Goal: Task Accomplishment & Management: Manage account settings

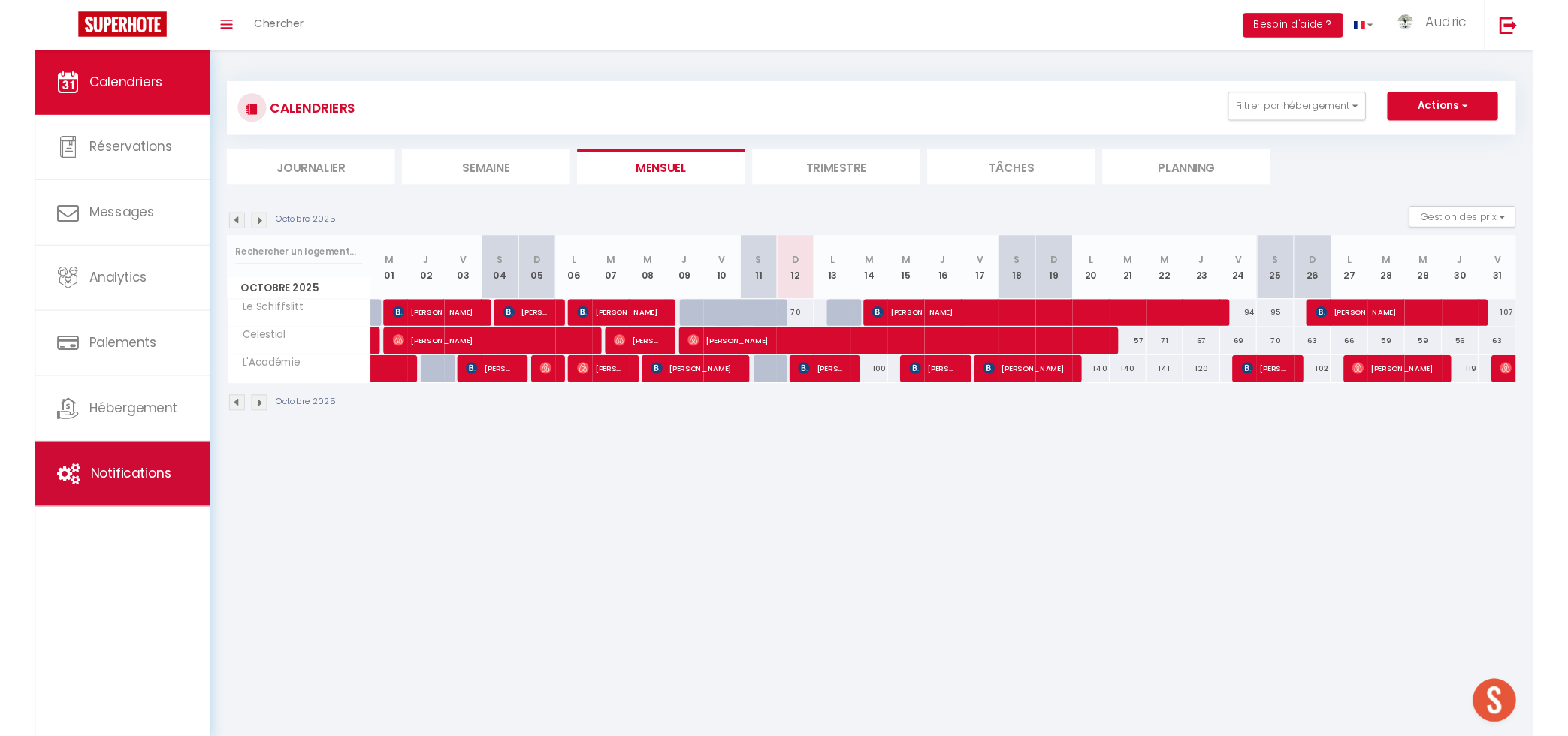
scroll to position [4703, 0]
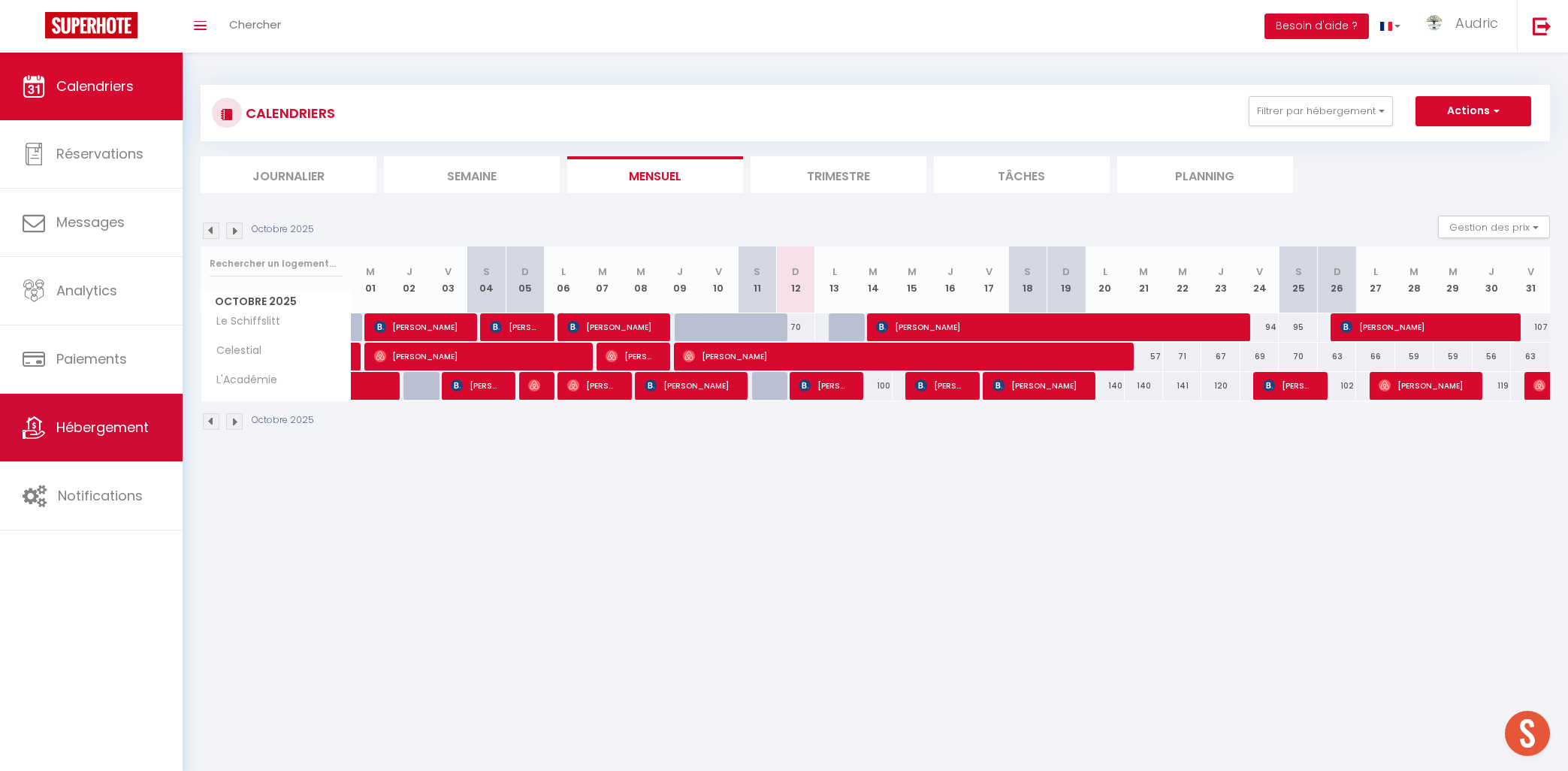
click at [88, 444] on link "Hébergement" at bounding box center [91, 427] width 182 height 67
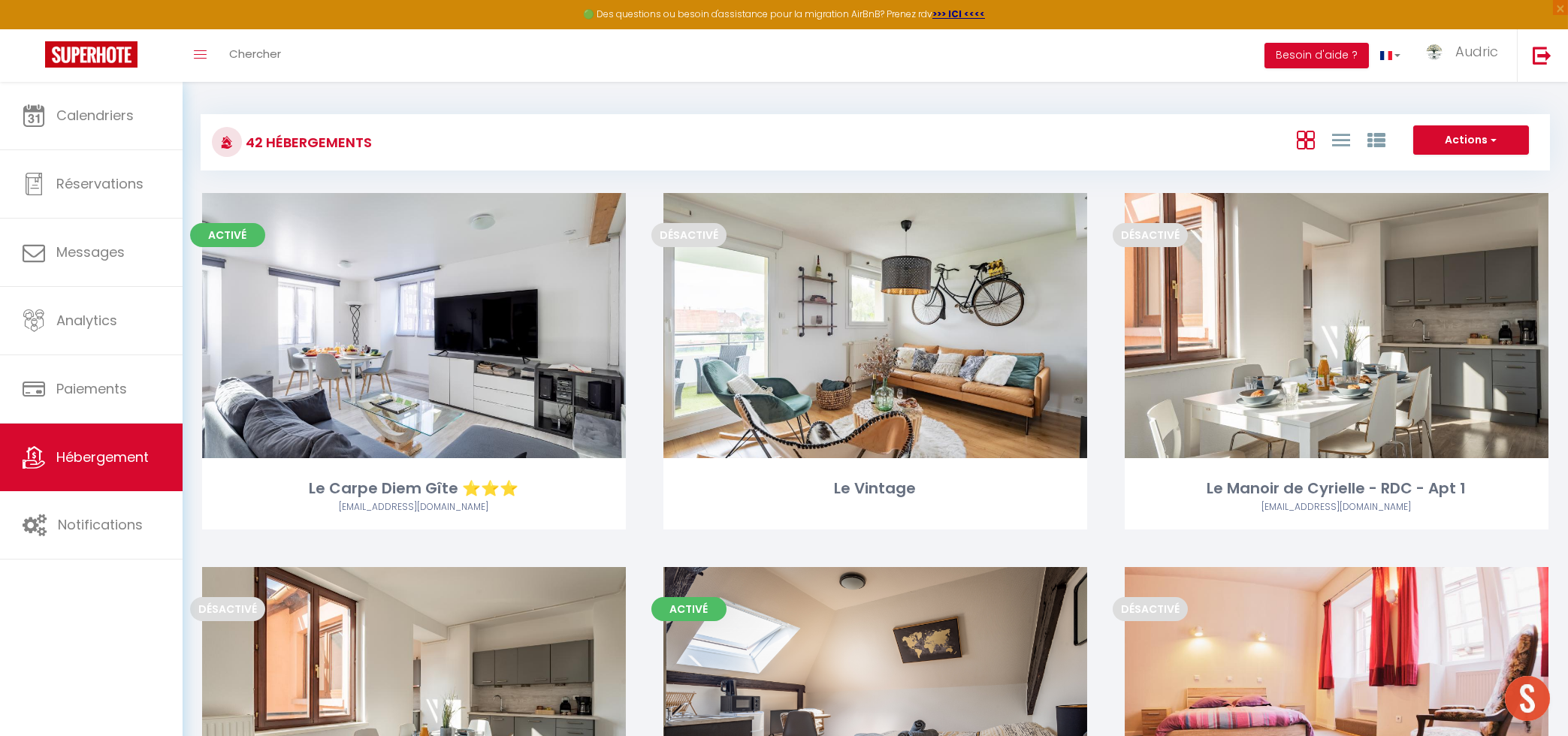
scroll to position [3185, 0]
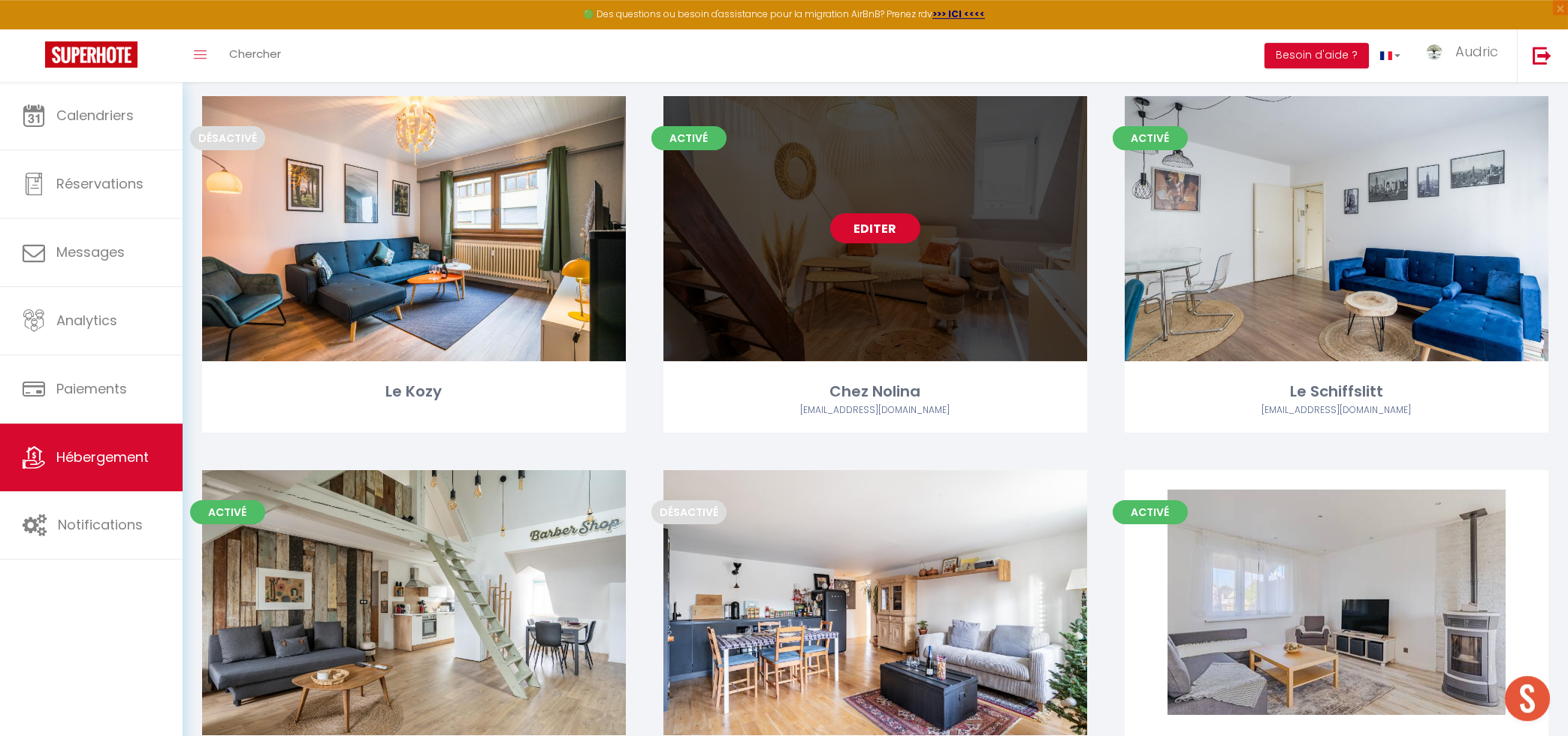
click at [885, 214] on link "Editer" at bounding box center [876, 228] width 90 height 30
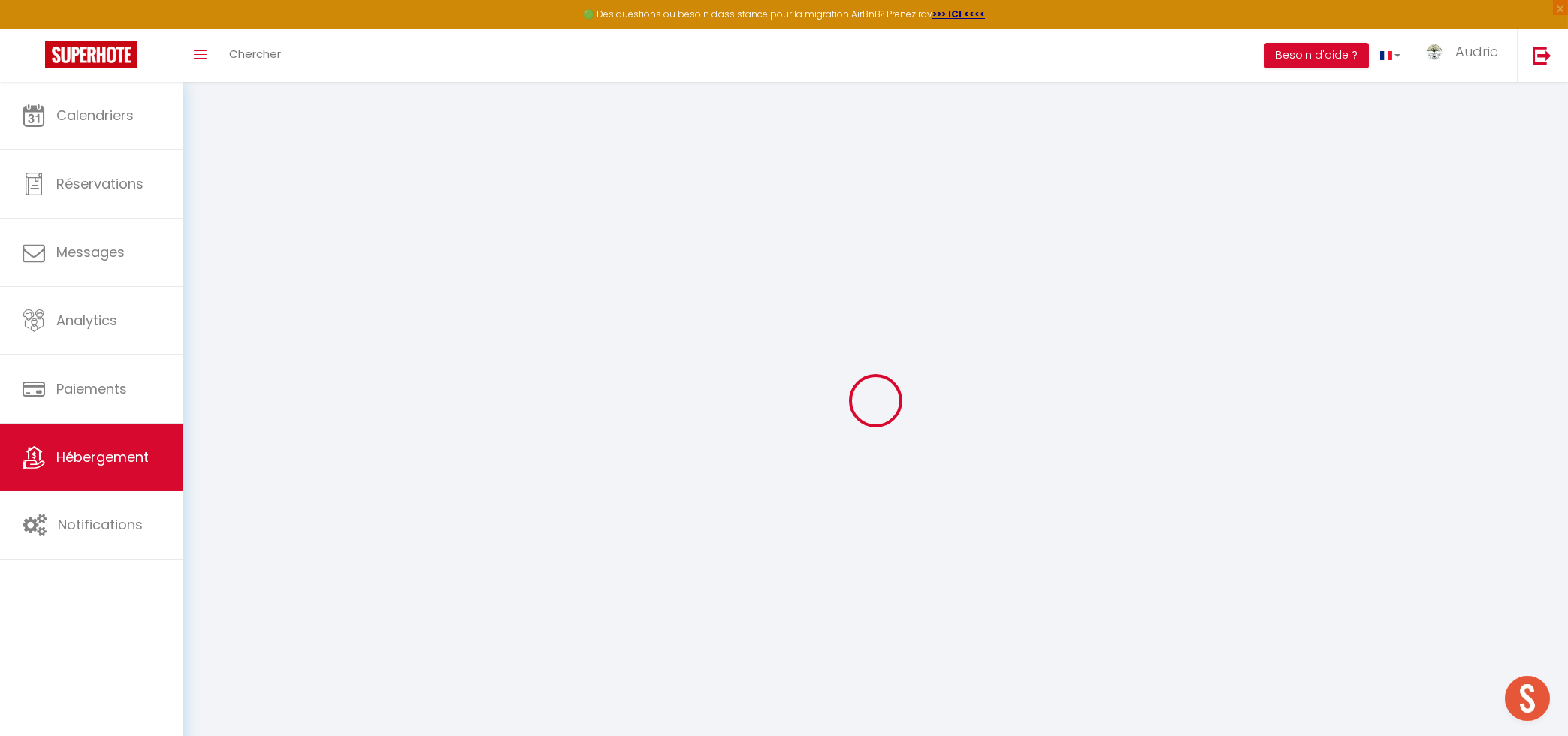
select select "SuperCheckin"
type input "[EMAIL_ADDRESS][DOMAIN_NAME]"
checkbox input "true"
select select "2"
checkbox input "true"
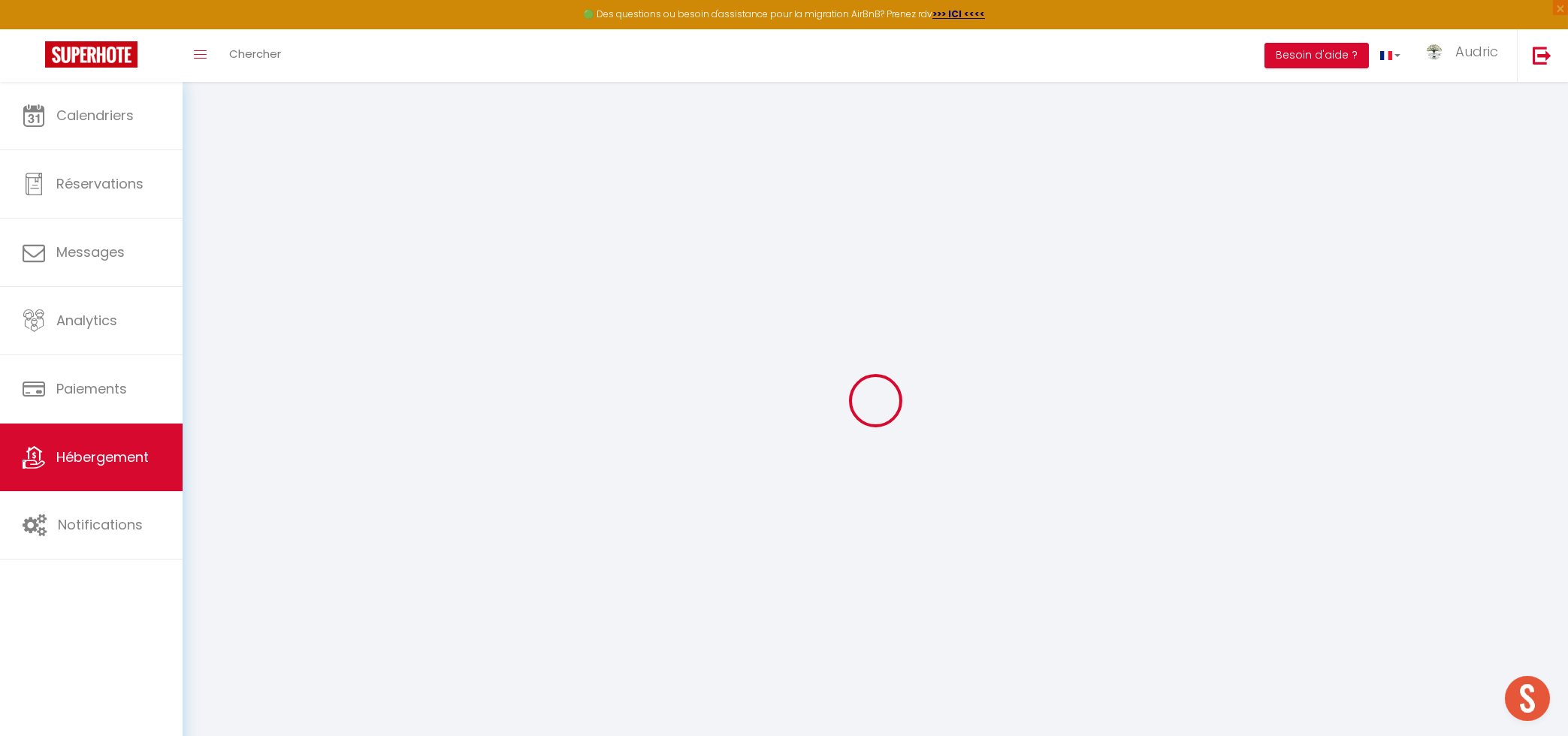
checkbox input "false"
checkbox input "true"
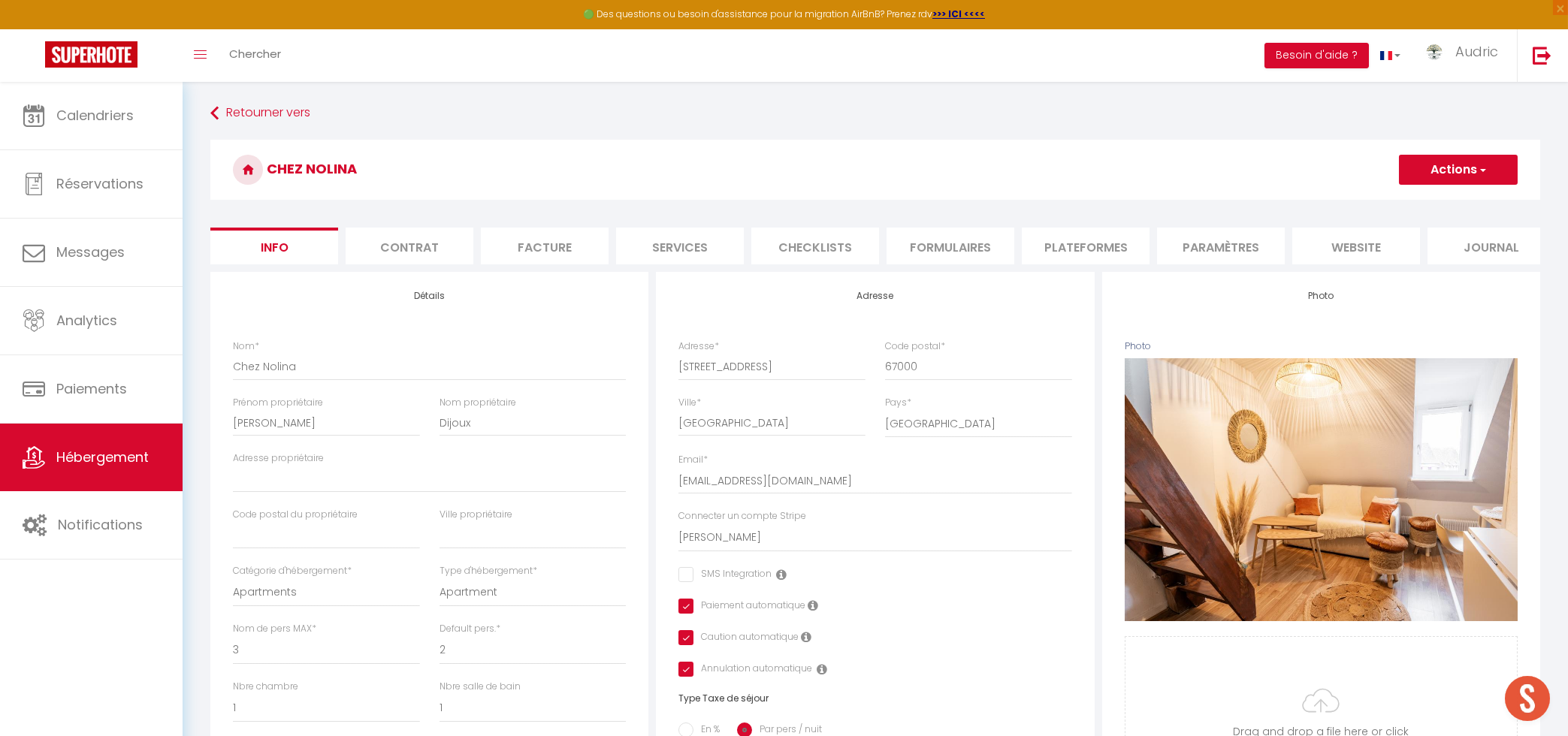
checkbox input "false"
checkbox input "true"
click at [714, 246] on li "Services" at bounding box center [680, 246] width 128 height 37
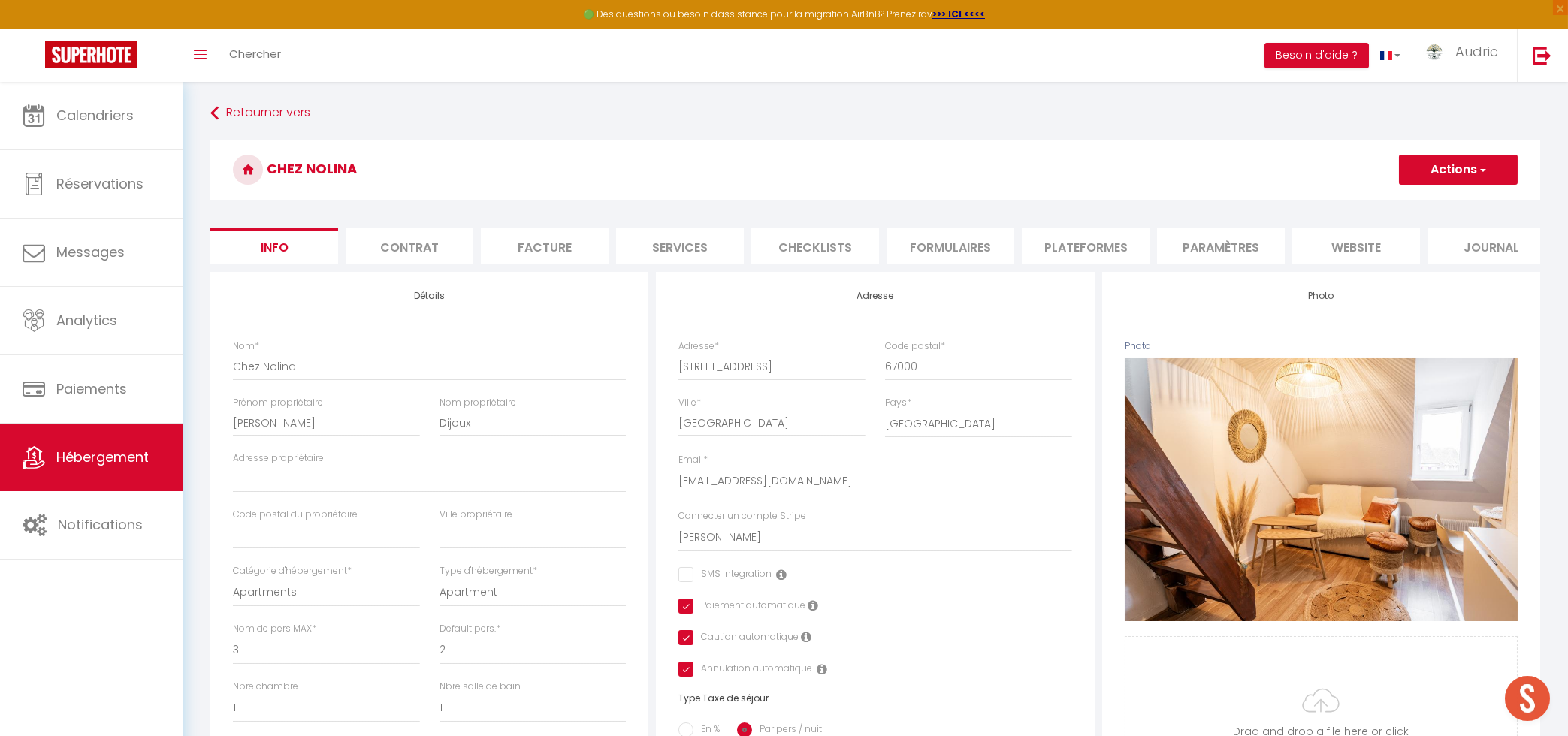
checkbox input "true"
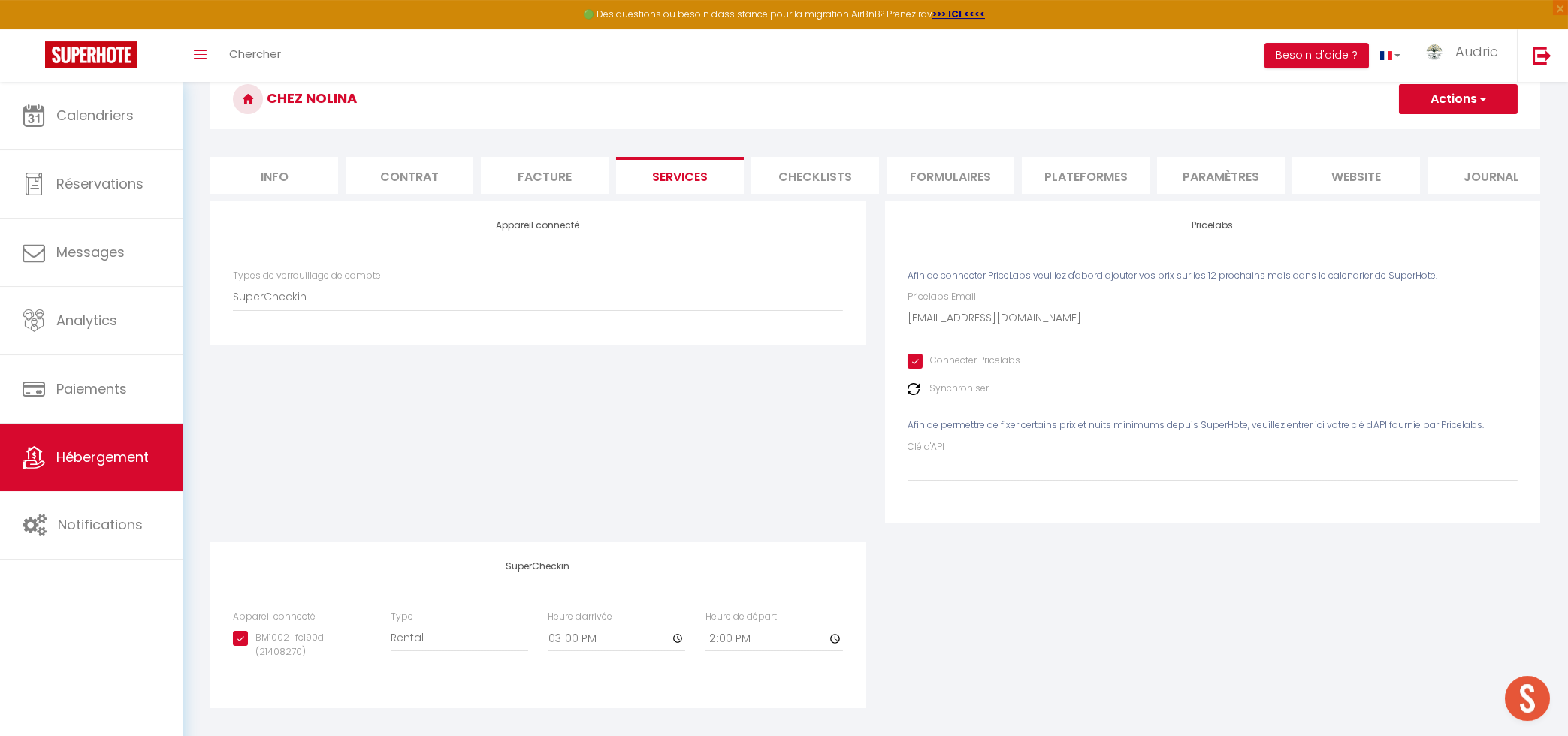
scroll to position [82, 0]
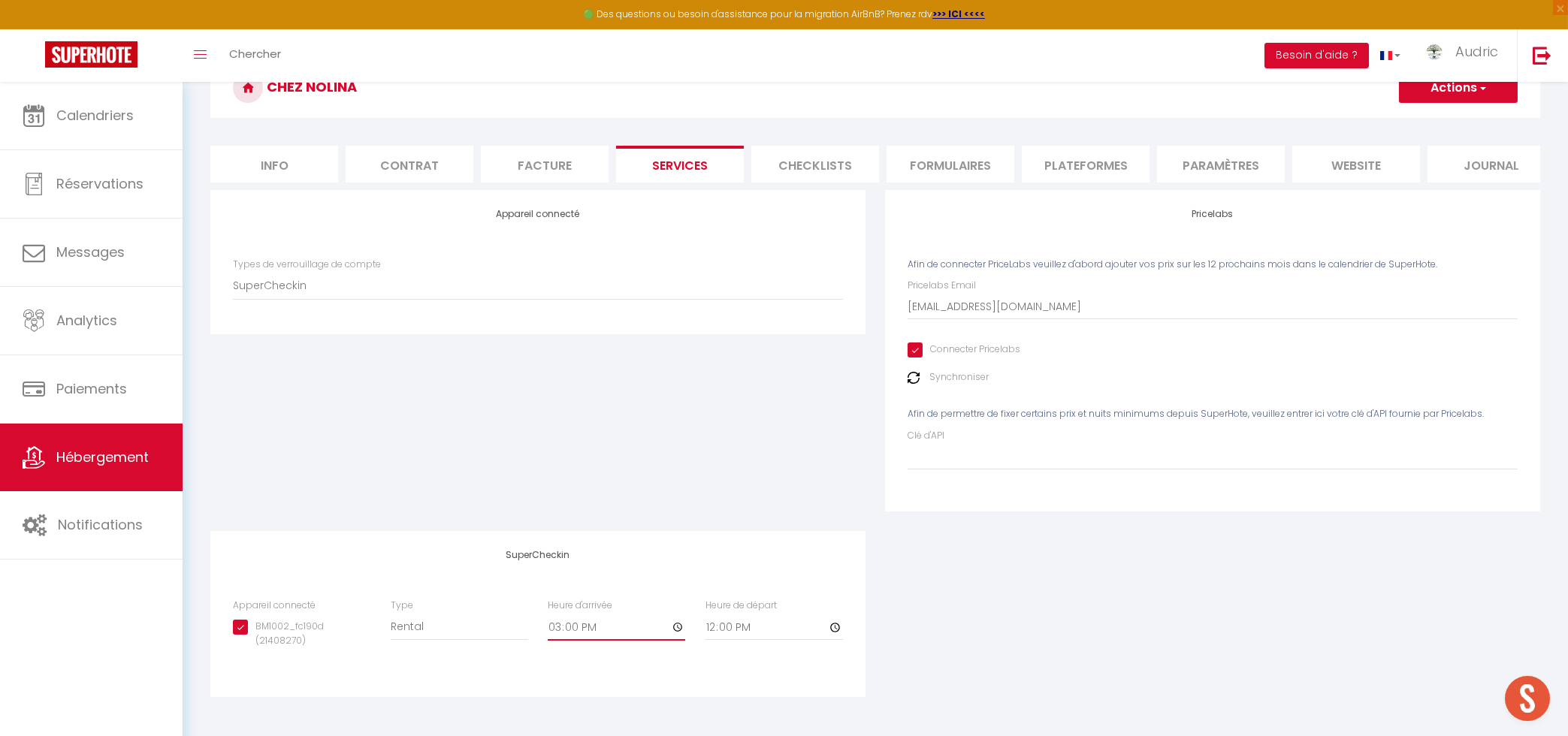
click at [559, 627] on input "15:00" at bounding box center [616, 627] width 137 height 27
type input "14:00"
checkbox input "true"
click at [1483, 87] on span "button" at bounding box center [1482, 88] width 10 height 15
click at [1448, 122] on link "Enregistrer" at bounding box center [1458, 121] width 119 height 20
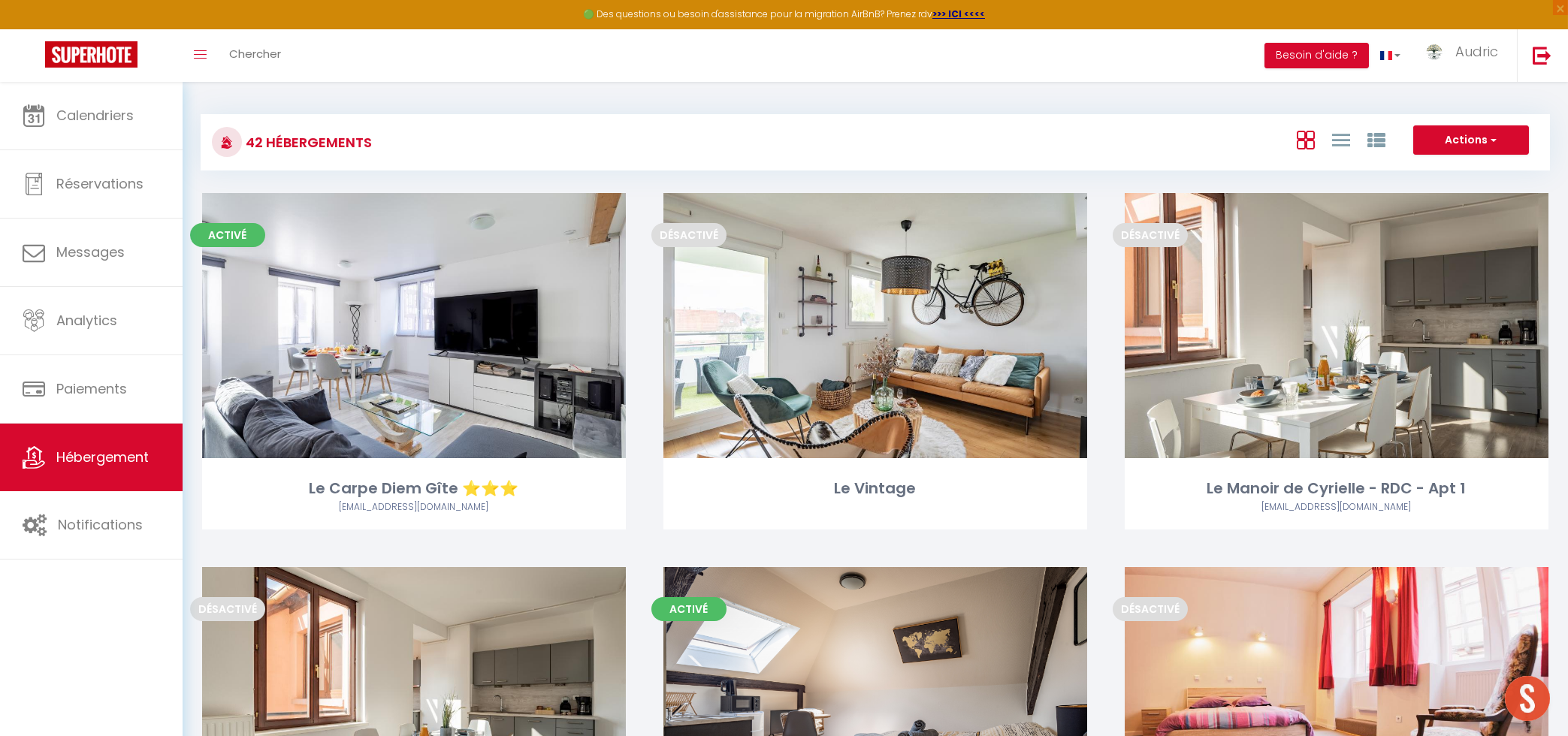
scroll to position [4752, 0]
